Goal: Task Accomplishment & Management: Use online tool/utility

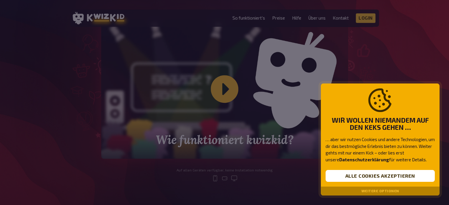
scroll to position [208, 0]
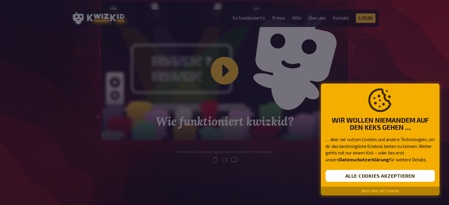
click at [225, 69] on div at bounding box center [224, 102] width 449 height 205
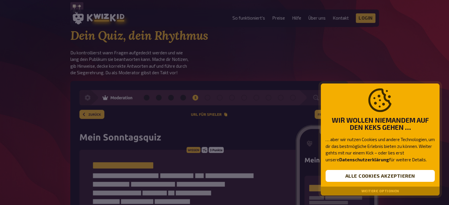
scroll to position [771, 0]
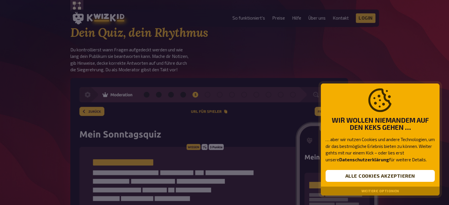
click at [87, 80] on div at bounding box center [224, 102] width 449 height 205
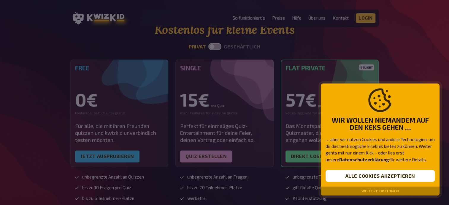
scroll to position [1482, 0]
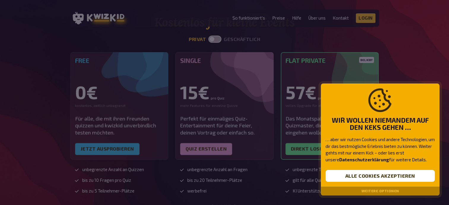
click at [122, 113] on div at bounding box center [224, 102] width 449 height 205
click at [119, 116] on div at bounding box center [224, 102] width 449 height 205
drag, startPoint x: 353, startPoint y: 173, endPoint x: 346, endPoint y: 169, distance: 8.0
click at [350, 171] on button "Alle Cookies akzeptieren" at bounding box center [379, 176] width 109 height 12
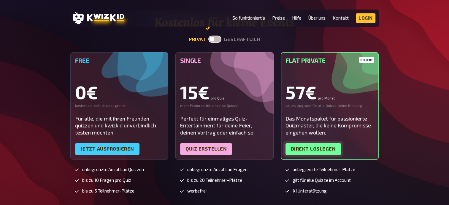
click at [312, 143] on link "Direkt loslegen" at bounding box center [313, 149] width 56 height 12
